Goal: Communication & Community: Share content

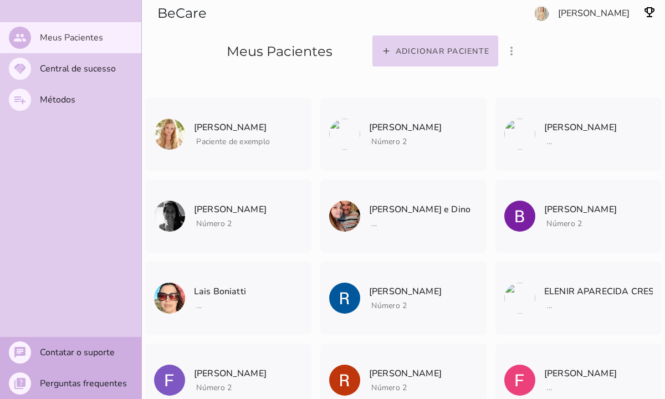
click at [0, 0] on slot "Adicionar paciente" at bounding box center [0, 0] width 0 height 0
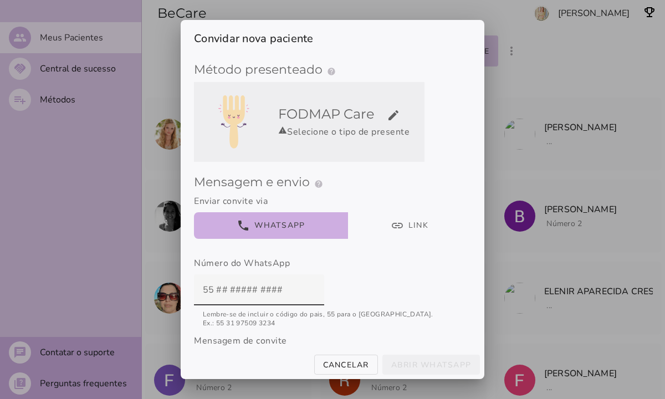
click at [385, 120] on h5 "FODMAP Care edit" at bounding box center [349, 114] width 142 height 18
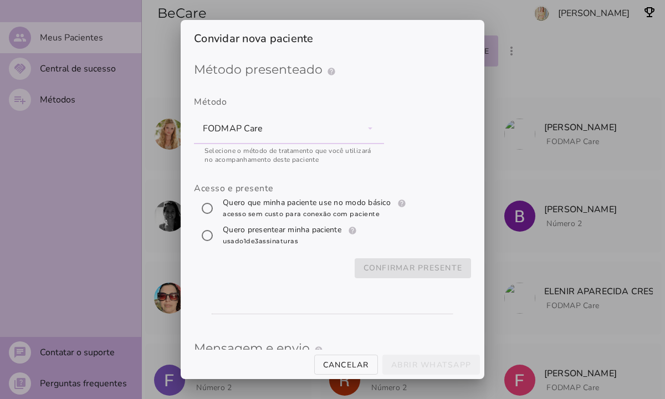
click at [283, 209] on label "Quero que minha paciente use no modo básico help Modo básico Registros e diário…" at bounding box center [315, 208] width 190 height 22
radio input "****"
type mwc-radio "trial-extension"
click at [0, 0] on slot "Confirmar presente" at bounding box center [0, 0] width 0 height 0
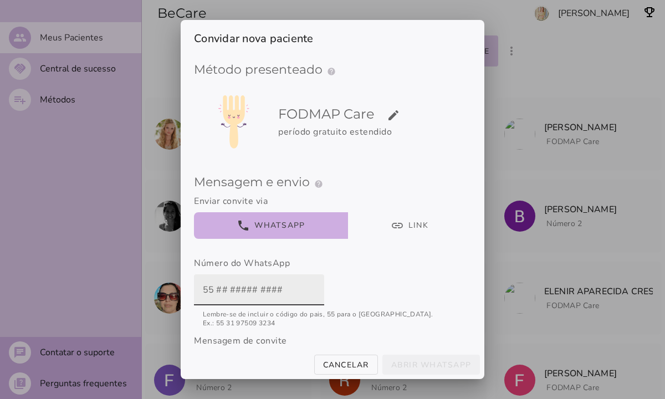
click at [209, 291] on input "text" at bounding box center [259, 289] width 112 height 31
type input "5549999740383"
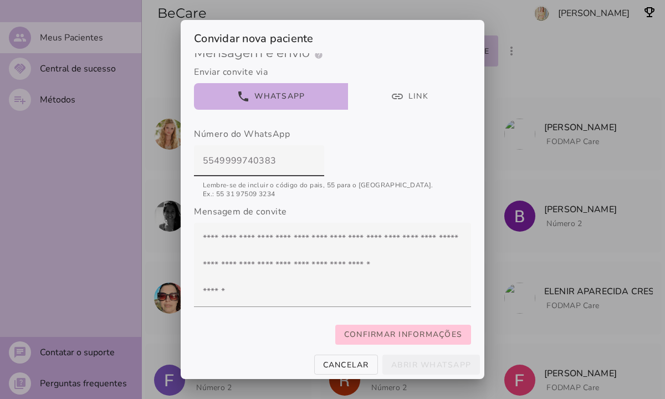
scroll to position [146, 0]
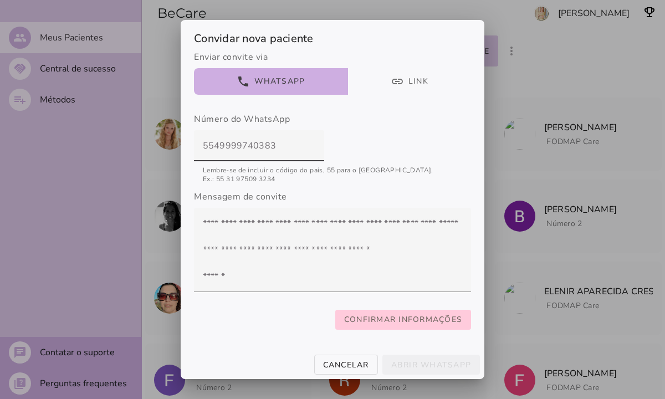
click at [0, 0] on slot "Confirmar informações" at bounding box center [0, 0] width 0 height 0
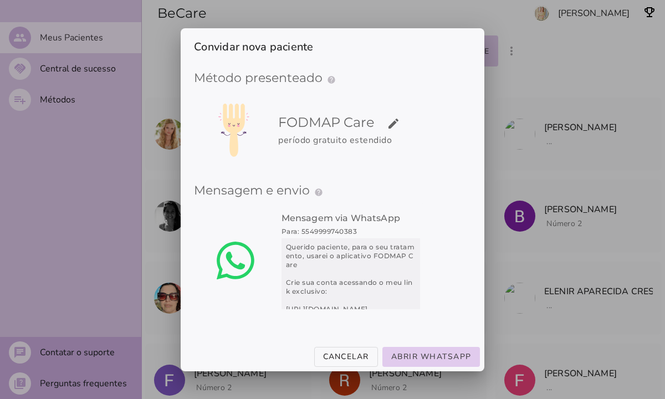
scroll to position [0, 0]
click at [0, 0] on slot "Abrir WhatsApp" at bounding box center [0, 0] width 0 height 0
